Goal: Task Accomplishment & Management: Use online tool/utility

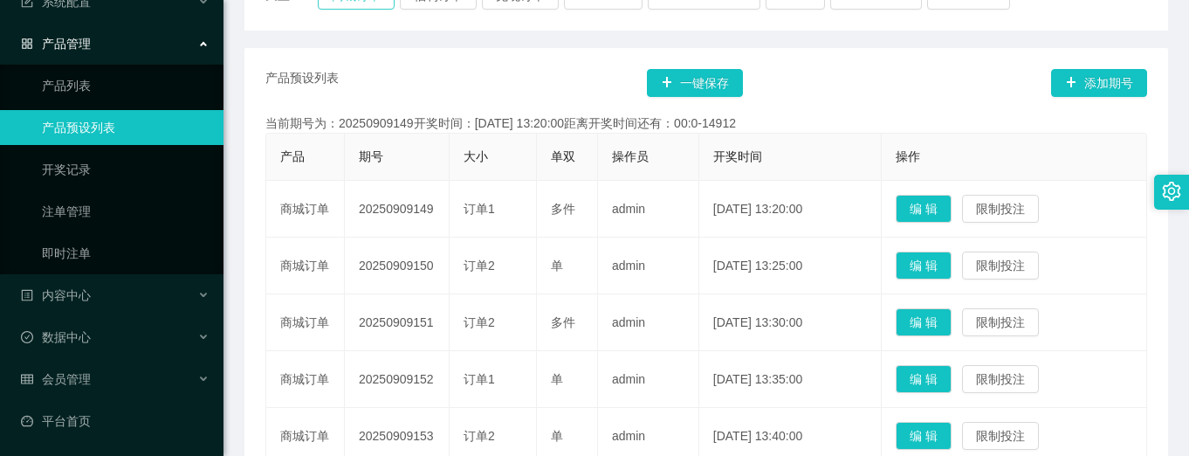
scroll to position [87, 0]
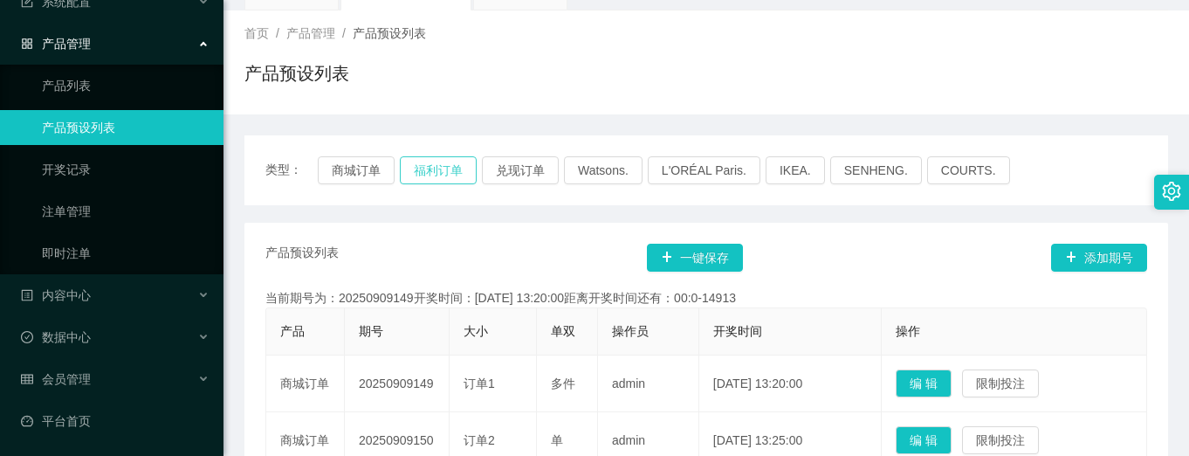
click at [431, 156] on button "福利订单" at bounding box center [438, 170] width 77 height 28
click at [347, 167] on button "商城订单" at bounding box center [356, 170] width 77 height 28
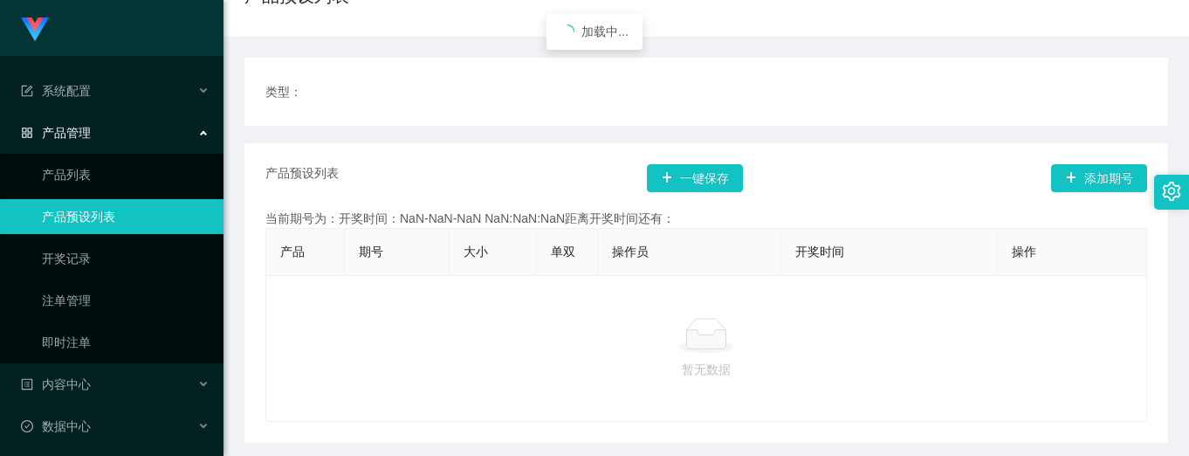
scroll to position [175, 0]
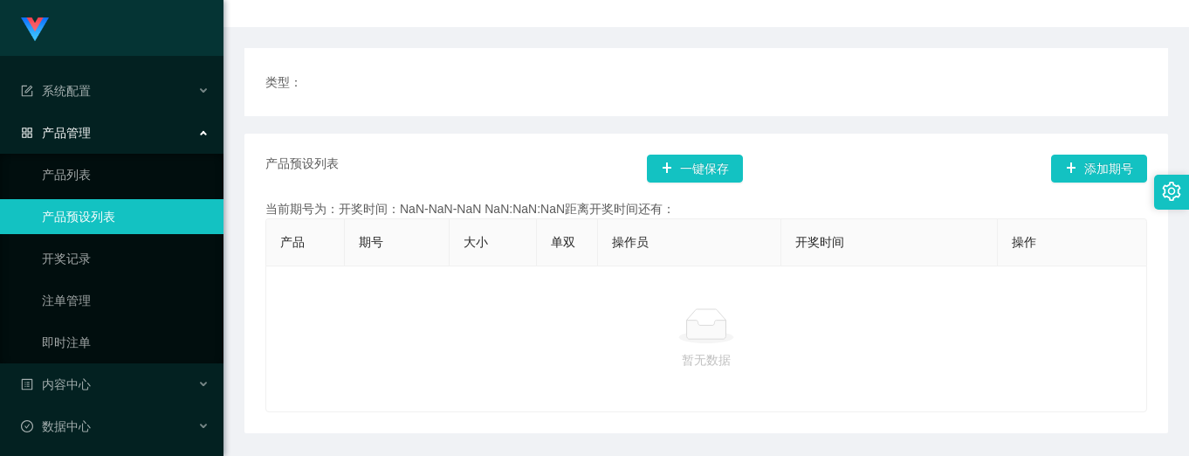
click at [697, 69] on div "类型：" at bounding box center [706, 82] width 882 height 26
click at [380, 290] on div "暂无数据" at bounding box center [706, 338] width 882 height 147
